Goal: Information Seeking & Learning: Understand process/instructions

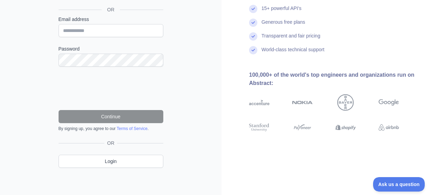
scroll to position [82, 0]
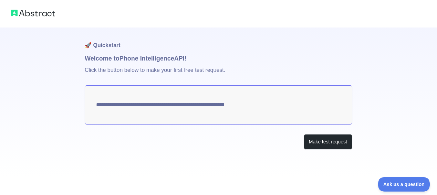
click at [190, 107] on textarea "**********" at bounding box center [219, 104] width 268 height 39
click at [317, 143] on button "Make test request" at bounding box center [328, 142] width 49 height 16
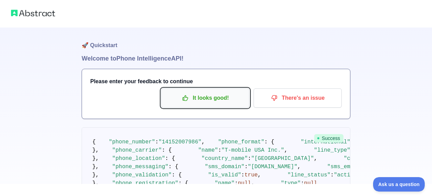
click at [204, 99] on p "It looks good!" at bounding box center [205, 98] width 78 height 12
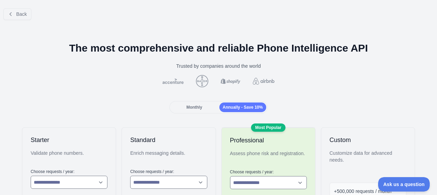
click at [191, 108] on span "Monthly" at bounding box center [194, 107] width 16 height 5
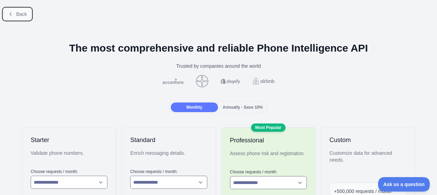
click at [17, 14] on span "Back" at bounding box center [21, 14] width 11 height 6
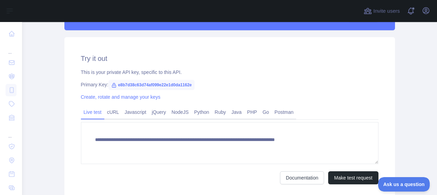
scroll to position [246, 0]
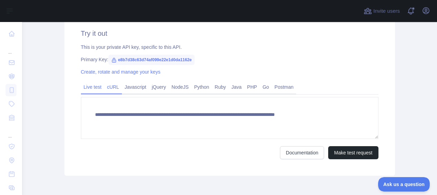
click at [112, 87] on link "cURL" at bounding box center [113, 87] width 18 height 11
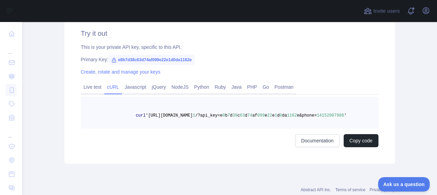
drag, startPoint x: 264, startPoint y: 126, endPoint x: 259, endPoint y: 124, distance: 5.4
click at [264, 126] on pre "curl '[URL][DOMAIN_NAME] 1 /?api_key=e 8 b 7 d 38 c 63 d 74 af 099 e 22 e 1 d 0…" at bounding box center [230, 113] width 298 height 32
click at [255, 123] on pre "curl '[URL][DOMAIN_NAME] 1 /?api_key=e 8 b 7 d 38 c 63 d 74 af 099 e 22 e 1 d 0…" at bounding box center [230, 113] width 298 height 32
click at [133, 89] on link "Javascript" at bounding box center [135, 87] width 27 height 11
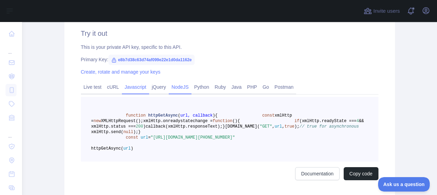
click at [183, 88] on link "NodeJS" at bounding box center [180, 87] width 23 height 11
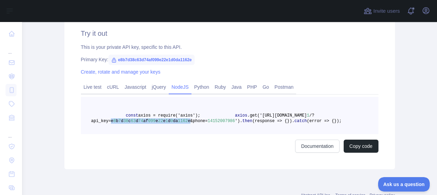
drag, startPoint x: 189, startPoint y: 126, endPoint x: 109, endPoint y: 127, distance: 79.3
click at [109, 124] on span "axios .get('[URL][DOMAIN_NAME] 1 /?api_key=e 8 b 7 d 38 c 63 d 74 af 099 e 22 e…" at bounding box center [202, 118] width 223 height 10
copy span "e 8 b 7 d 38 c 63 d 74 af 099 e 22 e 1 d 0 da 1162 e"
click at [174, 134] on pre "const axios = require('axios'); axios .get('[URL][DOMAIN_NAME] 1 /?api_key=e 8 …" at bounding box center [230, 115] width 298 height 37
click at [186, 134] on pre "const axios = require('axios'); axios .get('[URL][DOMAIN_NAME] 1 /?api_key=e 8 …" at bounding box center [230, 115] width 298 height 37
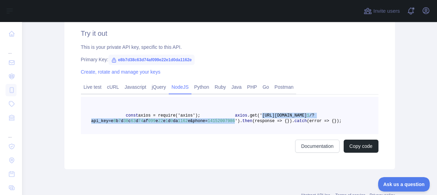
drag, startPoint x: 151, startPoint y: 121, endPoint x: 233, endPoint y: 125, distance: 81.8
click at [233, 124] on span "axios .get('[URL][DOMAIN_NAME] 1 /?api_key=e 8 b 7 d 38 c 63 d 74 af 099 e 22 e…" at bounding box center [202, 118] width 223 height 10
copy span "[URL][DOMAIN_NAME] 1 /?api_key=e 8 b 7 d 38 c 63 d 74 af 099 e 22 e 1 d 0 da 11…"
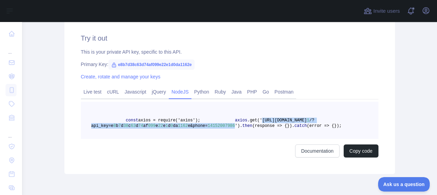
scroll to position [243, 0]
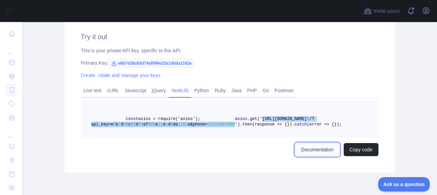
click at [307, 156] on link "Documentation" at bounding box center [317, 149] width 44 height 13
